Goal: Transaction & Acquisition: Purchase product/service

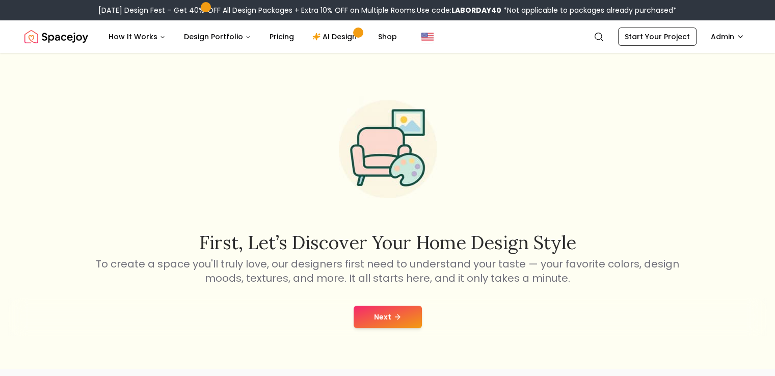
click at [386, 317] on button "Next" at bounding box center [388, 317] width 68 height 22
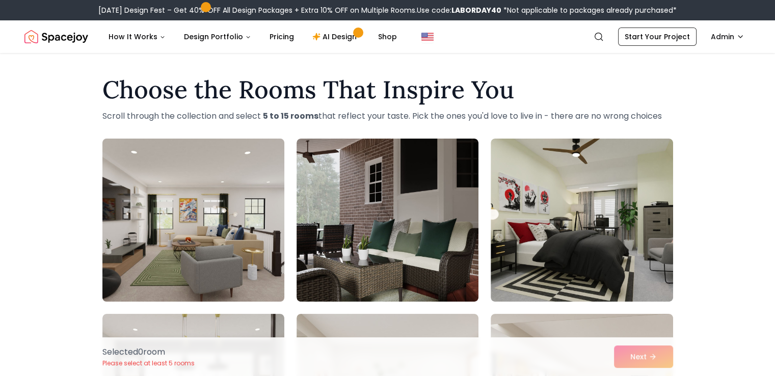
click at [252, 206] on img at bounding box center [193, 220] width 191 height 171
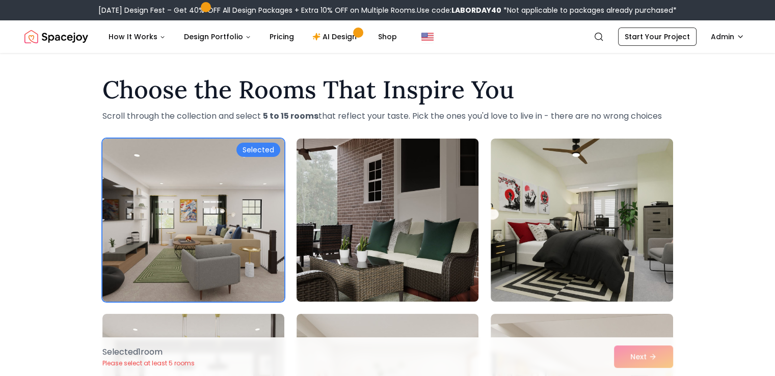
click at [385, 218] on img at bounding box center [387, 220] width 191 height 171
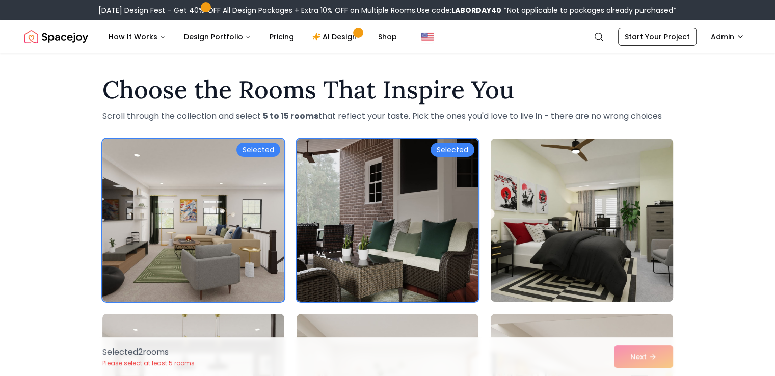
click at [613, 217] on img at bounding box center [581, 220] width 191 height 171
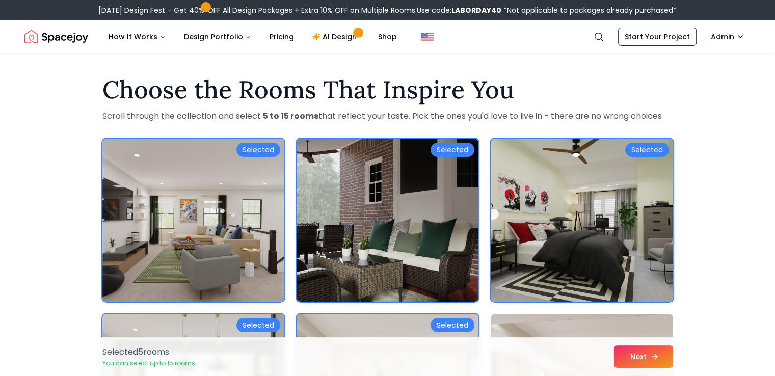
click at [664, 355] on button "Next" at bounding box center [643, 357] width 59 height 22
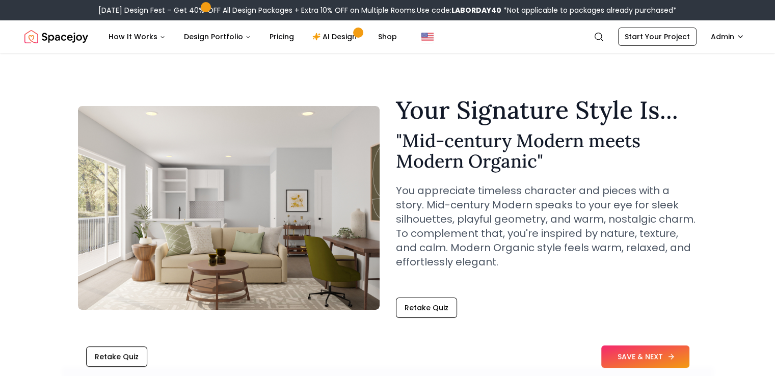
click at [638, 349] on button "SAVE & NEXT" at bounding box center [645, 357] width 88 height 22
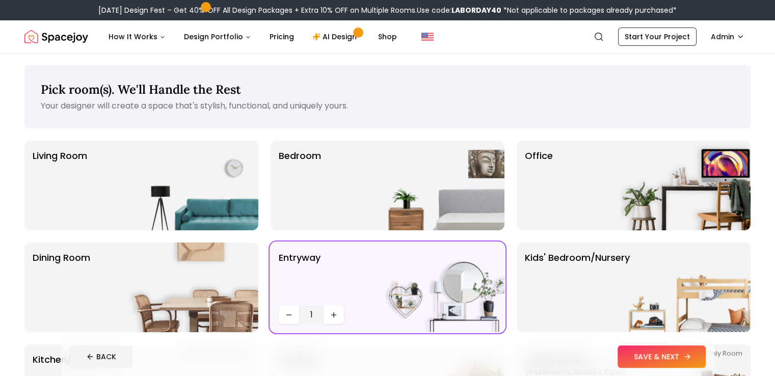
click at [681, 356] on button "SAVE & NEXT" at bounding box center [662, 357] width 88 height 22
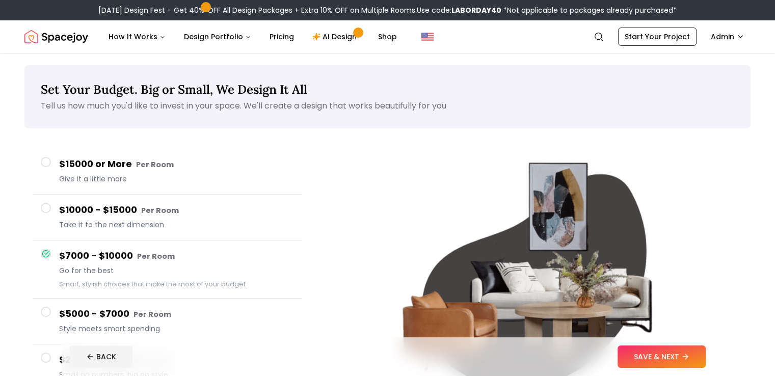
click at [681, 356] on button "SAVE & NEXT" at bounding box center [662, 357] width 88 height 22
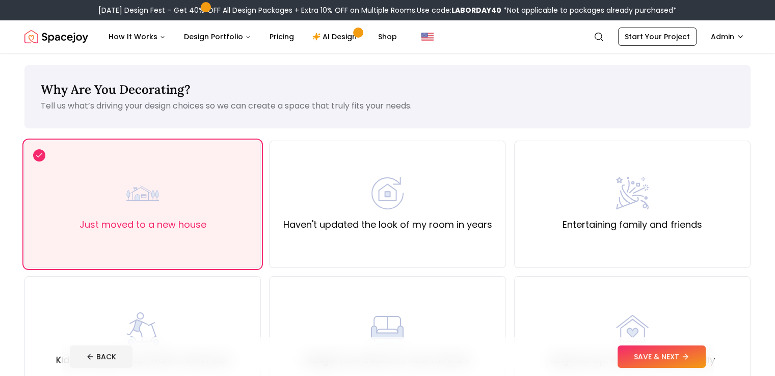
click at [681, 356] on button "SAVE & NEXT" at bounding box center [662, 357] width 88 height 22
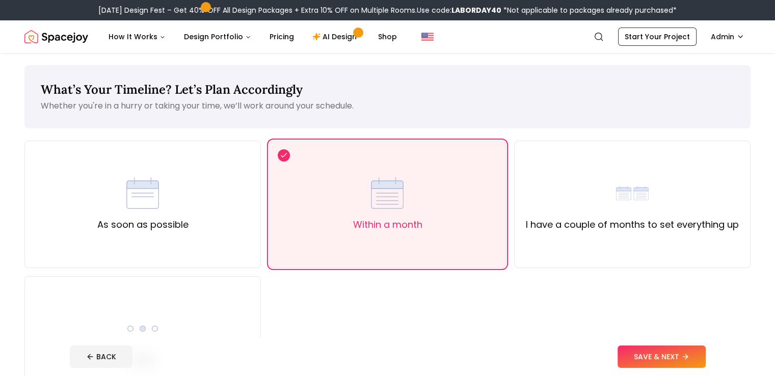
click at [681, 356] on button "SAVE & NEXT" at bounding box center [662, 357] width 88 height 22
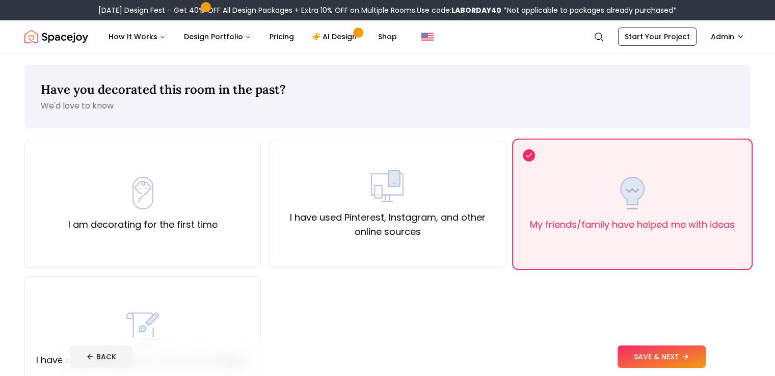
click at [681, 356] on button "SAVE & NEXT" at bounding box center [662, 357] width 88 height 22
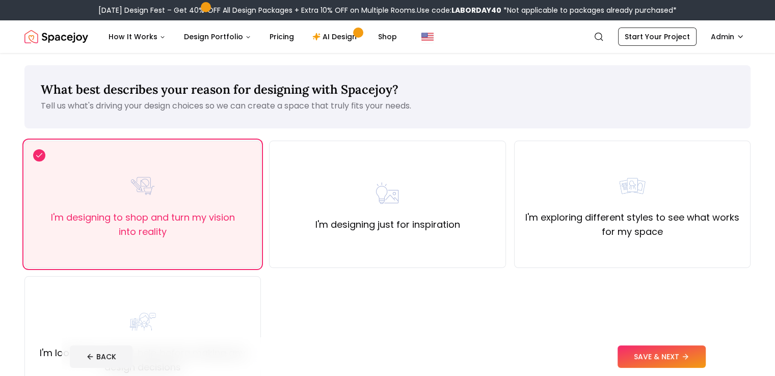
click at [681, 356] on button "SAVE & NEXT" at bounding box center [662, 357] width 88 height 22
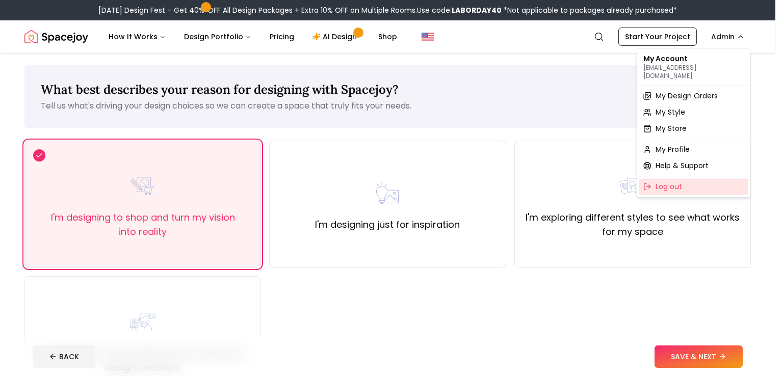
click at [689, 183] on div "Log out" at bounding box center [693, 186] width 109 height 16
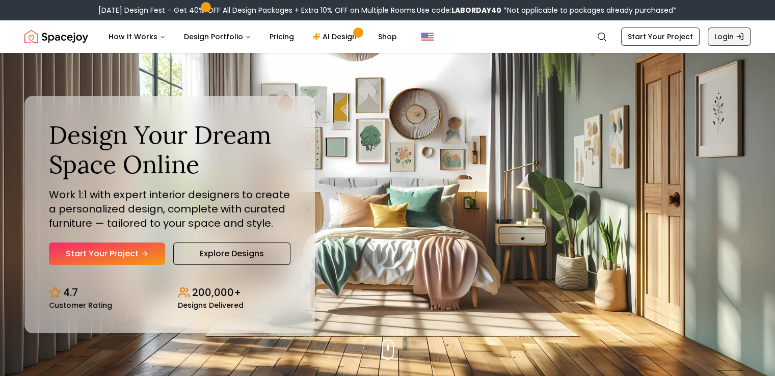
click at [728, 39] on link "Login" at bounding box center [729, 37] width 43 height 18
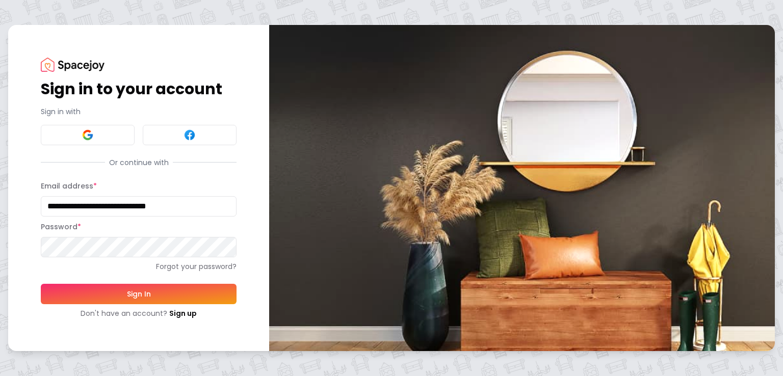
click at [103, 205] on input "**********" at bounding box center [139, 206] width 196 height 20
drag, startPoint x: 201, startPoint y: 205, endPoint x: 21, endPoint y: 206, distance: 180.4
click at [21, 206] on div "**********" at bounding box center [138, 188] width 261 height 326
type input "**********"
click at [174, 297] on button "Sign In" at bounding box center [139, 294] width 196 height 20
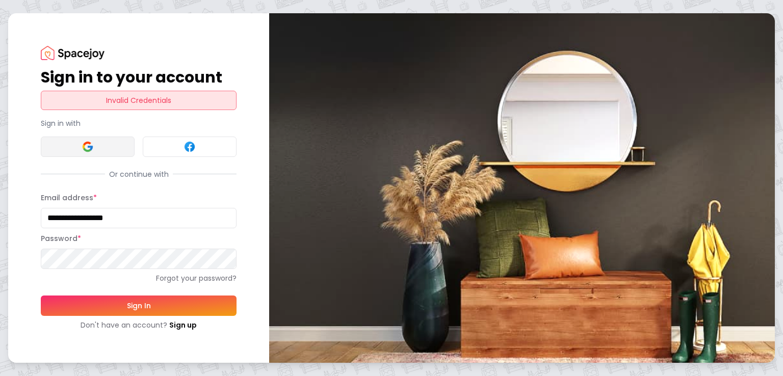
click at [102, 149] on button at bounding box center [88, 147] width 94 height 20
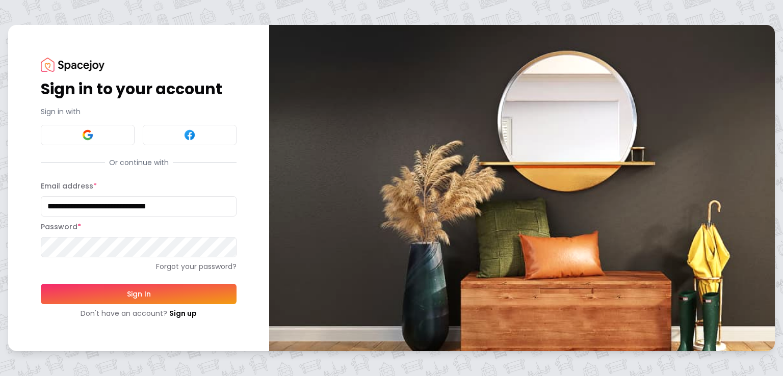
drag, startPoint x: 0, startPoint y: 0, endPoint x: 0, endPoint y: 220, distance: 220.2
click at [0, 220] on div "**********" at bounding box center [391, 188] width 783 height 376
paste input
click at [155, 206] on input "**********" at bounding box center [139, 206] width 196 height 20
type input "**********"
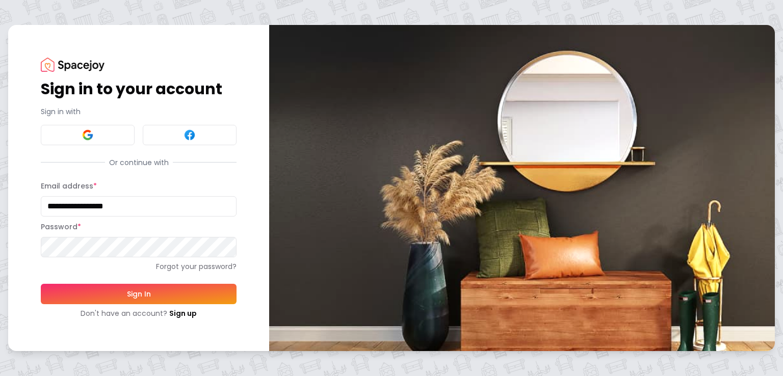
click at [135, 291] on button "Sign In" at bounding box center [139, 294] width 196 height 20
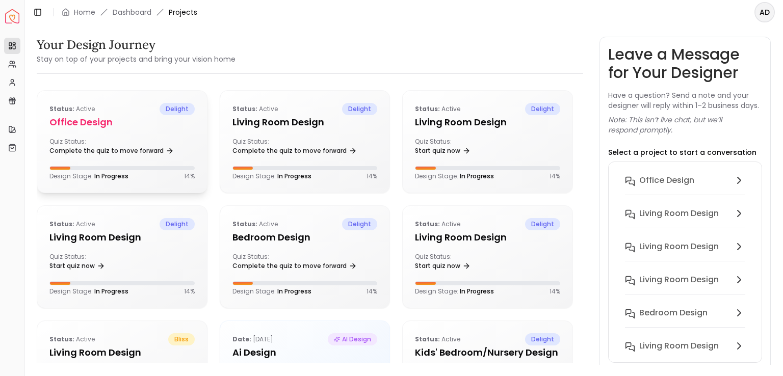
click at [152, 125] on h5 "Office design" at bounding box center [121, 122] width 145 height 14
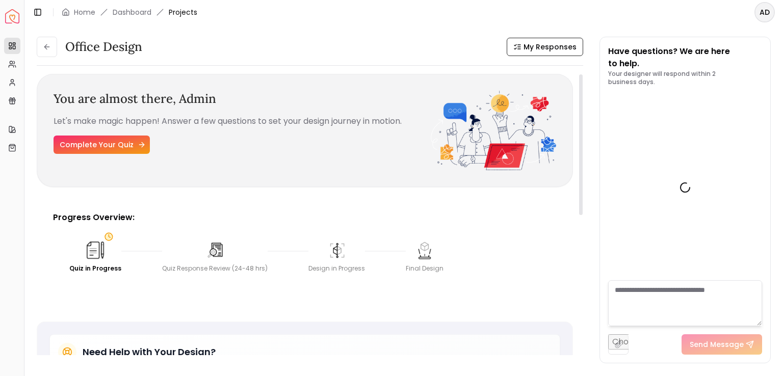
click at [118, 144] on link "Complete Your Quiz" at bounding box center [102, 145] width 96 height 18
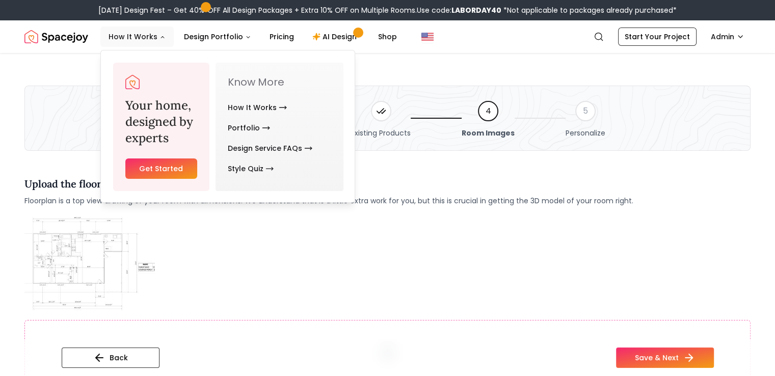
click at [158, 45] on button "How It Works" at bounding box center [136, 37] width 73 height 20
click at [160, 39] on icon "Main" at bounding box center [163, 37] width 6 height 6
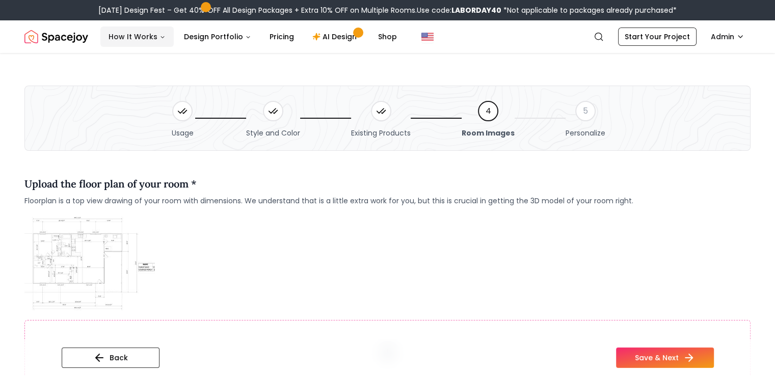
click at [160, 39] on icon "Main" at bounding box center [163, 37] width 6 height 6
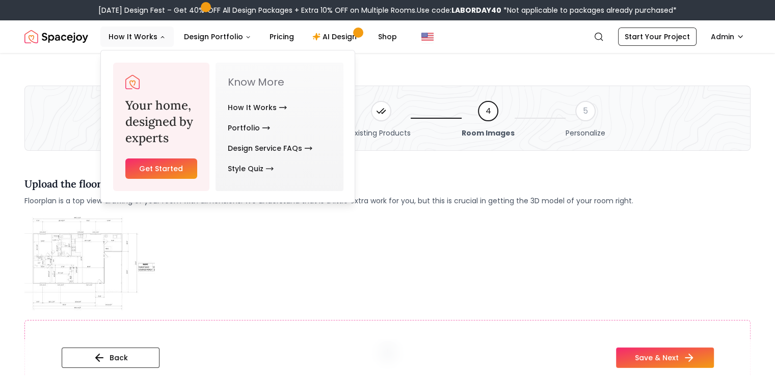
click at [175, 168] on link "Get Started" at bounding box center [161, 169] width 72 height 20
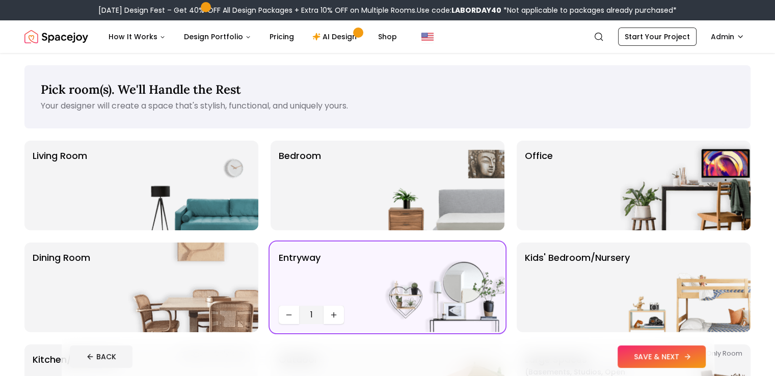
click at [676, 356] on button "SAVE & NEXT" at bounding box center [662, 357] width 88 height 22
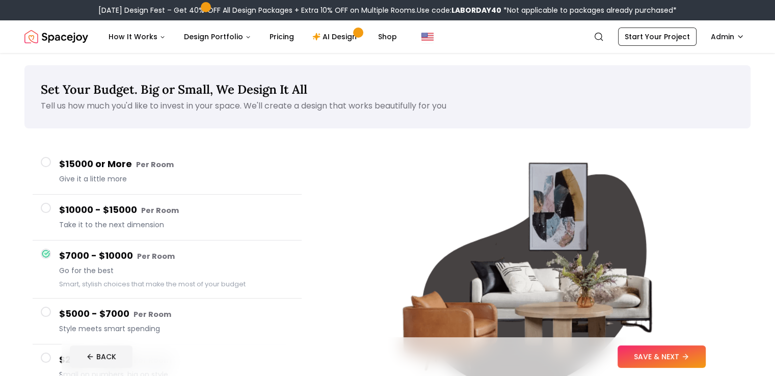
click at [676, 356] on button "SAVE & NEXT" at bounding box center [662, 357] width 88 height 22
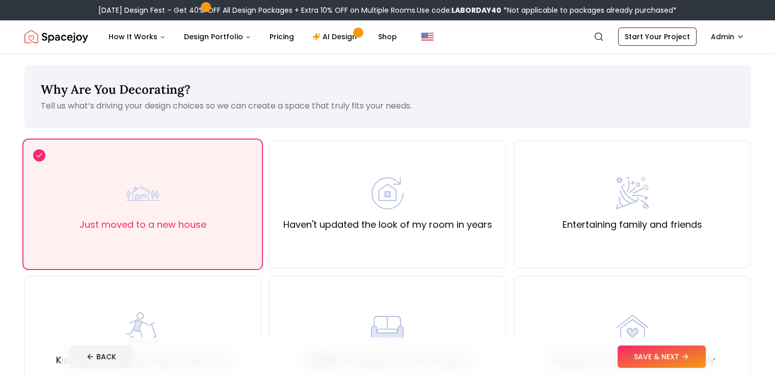
click at [676, 356] on button "SAVE & NEXT" at bounding box center [662, 357] width 88 height 22
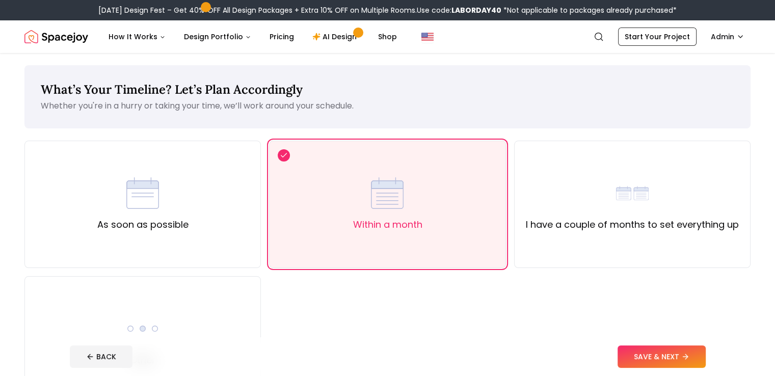
click at [676, 356] on button "SAVE & NEXT" at bounding box center [662, 357] width 88 height 22
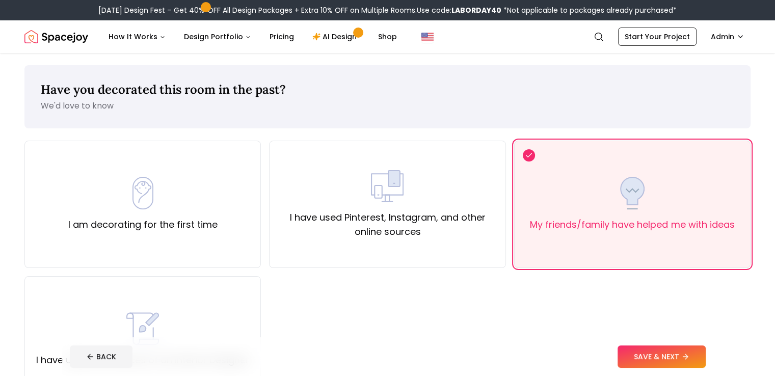
click at [676, 356] on button "SAVE & NEXT" at bounding box center [662, 357] width 88 height 22
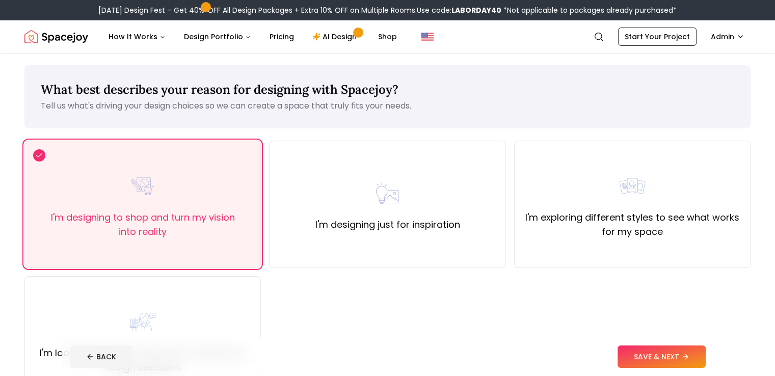
click at [676, 356] on button "SAVE & NEXT" at bounding box center [662, 357] width 88 height 22
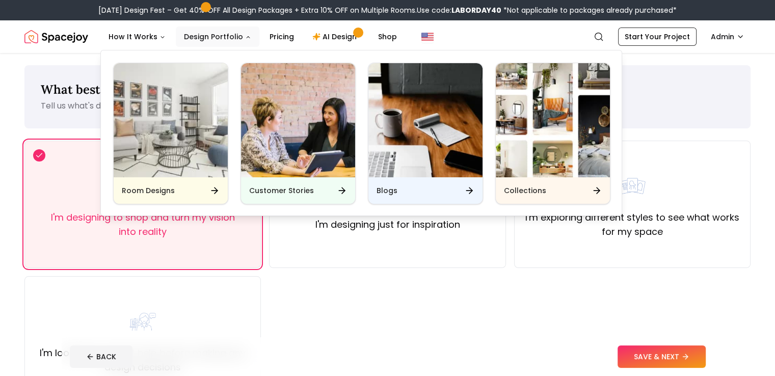
click at [237, 39] on button "Design Portfolio" at bounding box center [218, 37] width 84 height 20
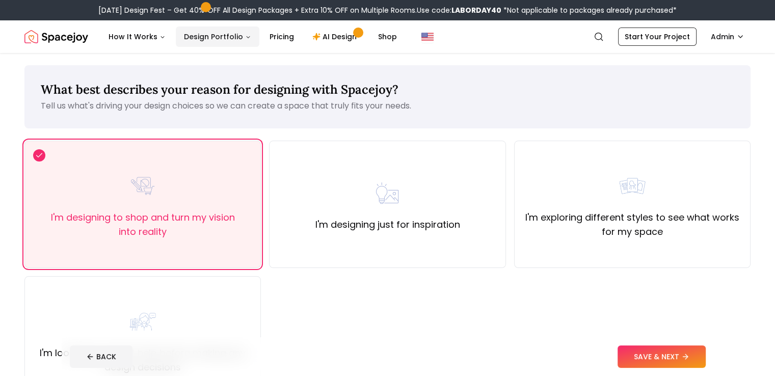
click at [237, 39] on button "Design Portfolio" at bounding box center [218, 37] width 84 height 20
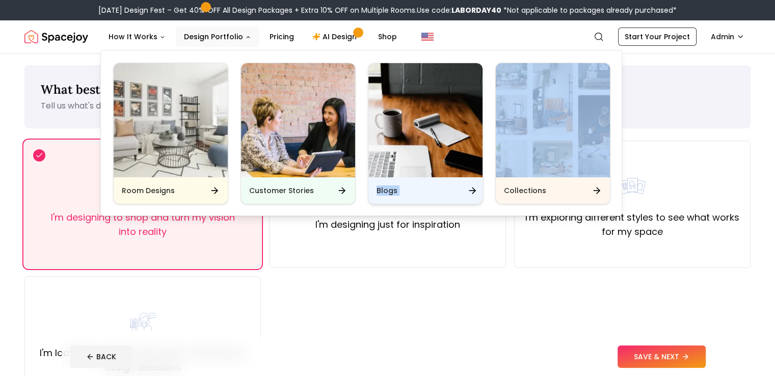
drag, startPoint x: 615, startPoint y: 139, endPoint x: 442, endPoint y: 131, distance: 172.5
click at [442, 131] on div "Room Designs Customer Stories Blogs Collections" at bounding box center [362, 133] width 522 height 166
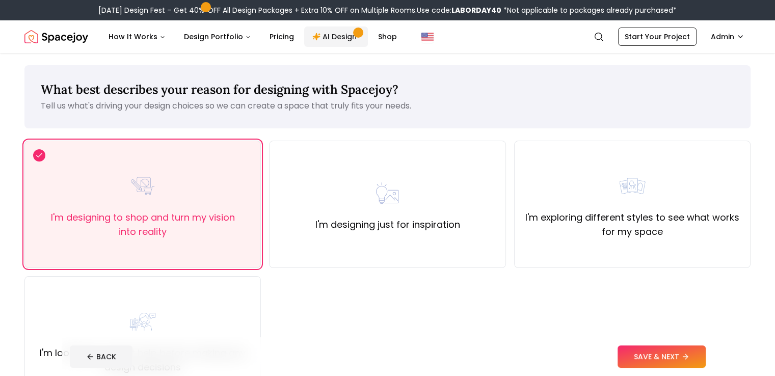
click at [331, 41] on link "AI Design" at bounding box center [336, 37] width 64 height 20
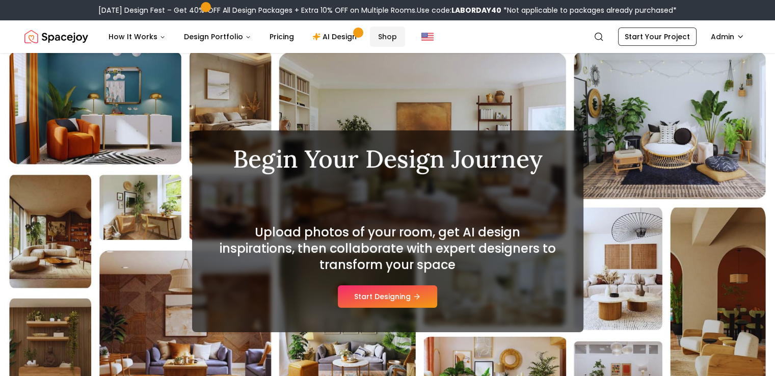
click at [379, 46] on link "Shop" at bounding box center [387, 37] width 35 height 20
